Goal: Find specific page/section: Find specific page/section

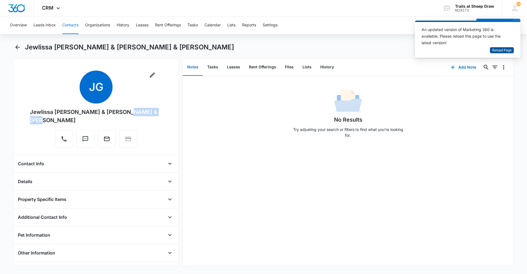
click at [251, 50] on span "Reload Page" at bounding box center [501, 50] width 19 height 5
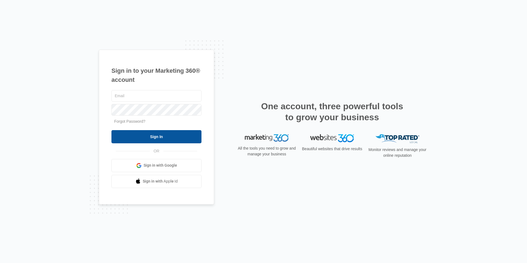
type input "[EMAIL_ADDRESS][DOMAIN_NAME]"
click at [142, 134] on input "Sign In" at bounding box center [156, 136] width 90 height 13
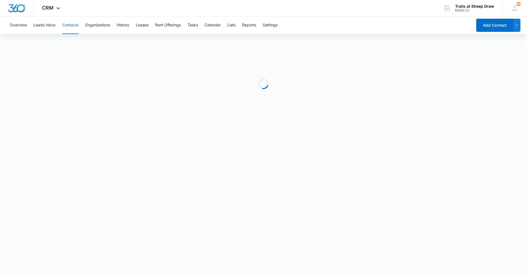
click at [67, 26] on button "Contacts" at bounding box center [70, 25] width 16 height 18
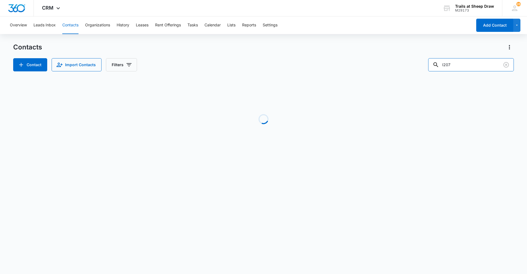
drag, startPoint x: 457, startPoint y: 66, endPoint x: 420, endPoint y: 62, distance: 37.3
click at [420, 62] on div "Contact Import Contacts Filters I207" at bounding box center [263, 64] width 501 height 13
type input "x104"
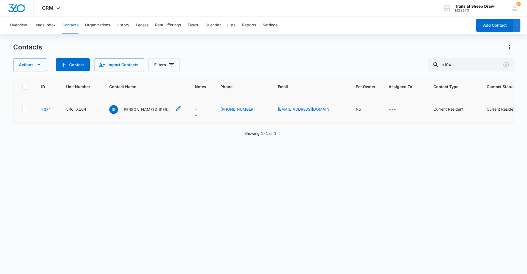
click at [157, 109] on p "[PERSON_NAME] & [PERSON_NAME]" at bounding box center [146, 110] width 49 height 6
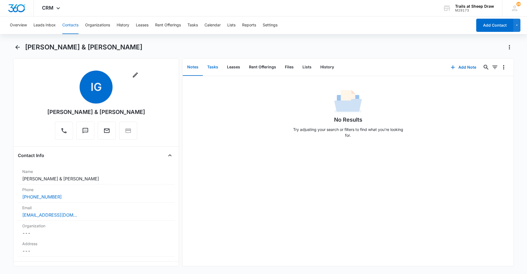
click at [214, 68] on button "Tasks" at bounding box center [213, 67] width 20 height 17
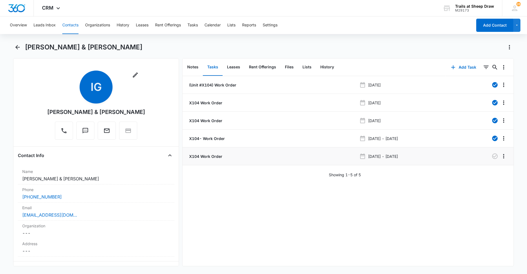
click at [210, 155] on p "X104 Work Order" at bounding box center [205, 156] width 34 height 6
